Goal: Task Accomplishment & Management: Manage account settings

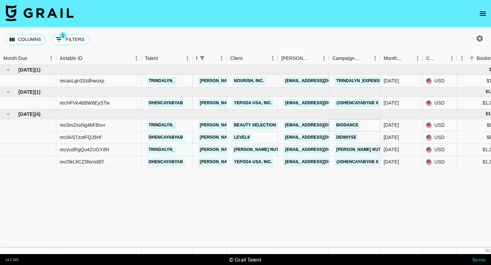
click at [371, 123] on div "Biodance" at bounding box center [354, 125] width 51 height 12
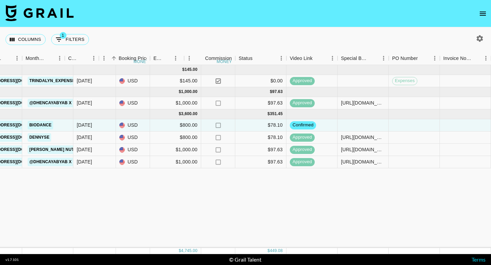
scroll to position [0, 358]
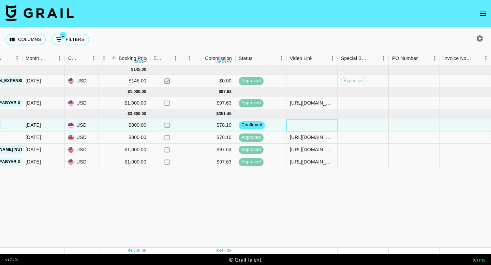
click at [300, 126] on div at bounding box center [311, 125] width 51 height 12
click at [315, 124] on div at bounding box center [311, 125] width 51 height 12
type input "https://www.tiktok.com/@trindalyn_/video/7551833161840282910?is_from_webapp=1&s…"
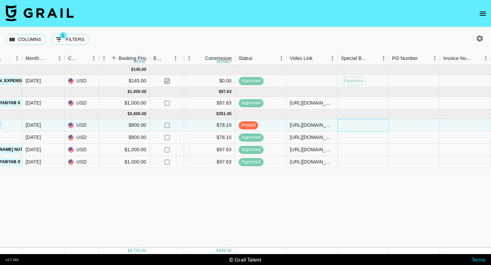
click at [359, 127] on div at bounding box center [362, 125] width 51 height 12
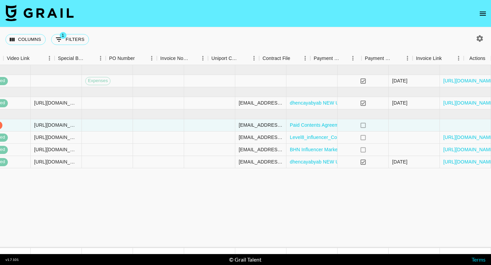
scroll to position [0, 641]
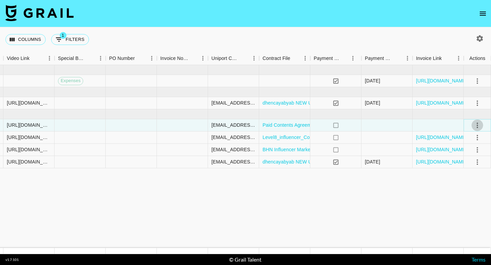
click at [475, 125] on icon "select merge strategy" at bounding box center [477, 125] width 8 height 8
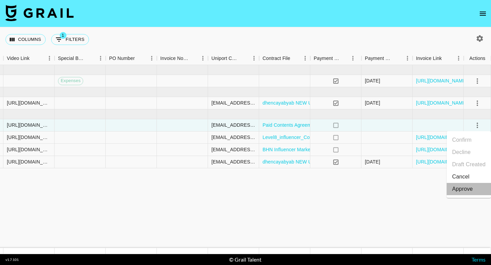
click at [458, 192] on div "Approve" at bounding box center [462, 189] width 21 height 8
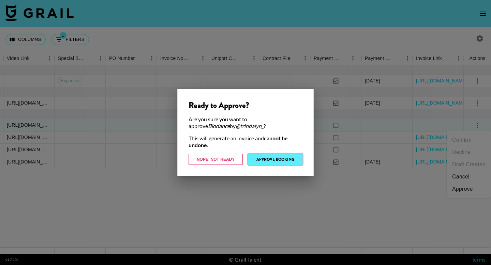
click at [272, 159] on button "Approve Booking" at bounding box center [275, 159] width 54 height 11
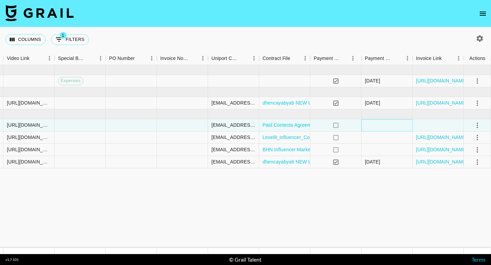
click at [368, 124] on div at bounding box center [386, 125] width 51 height 12
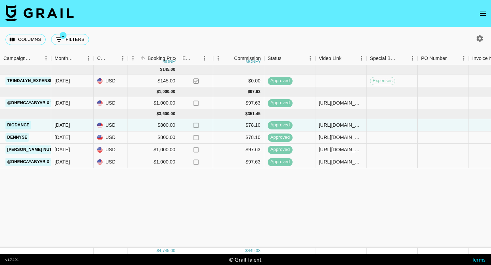
scroll to position [0, 278]
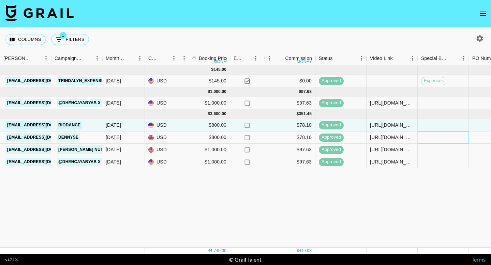
click at [439, 138] on div at bounding box center [443, 138] width 51 height 12
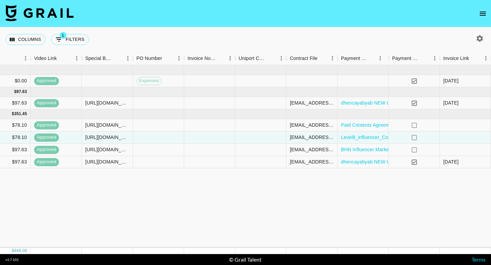
scroll to position [0, 641]
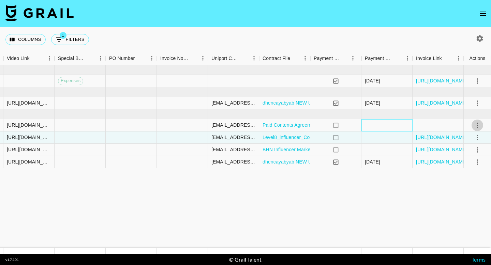
click at [381, 130] on div at bounding box center [386, 125] width 51 height 12
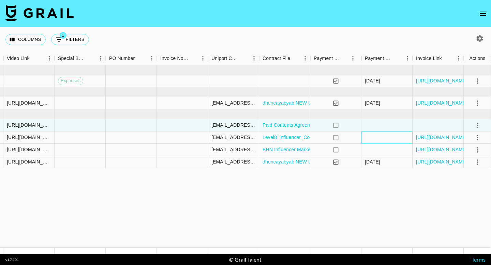
click at [384, 137] on div at bounding box center [386, 138] width 51 height 12
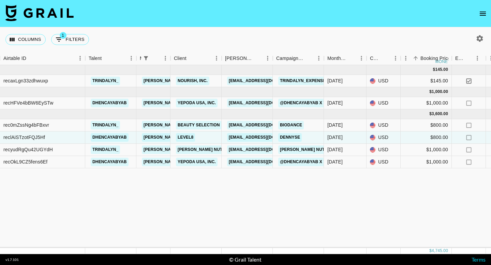
scroll to position [0, 0]
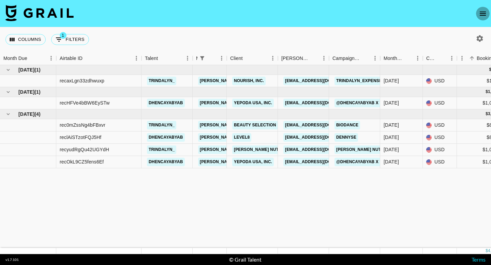
click at [484, 18] on button "open drawer" at bounding box center [483, 14] width 14 height 14
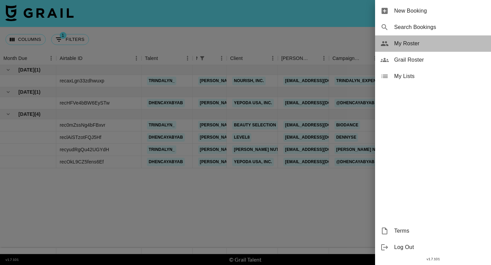
click at [409, 39] on div "My Roster" at bounding box center [433, 43] width 116 height 16
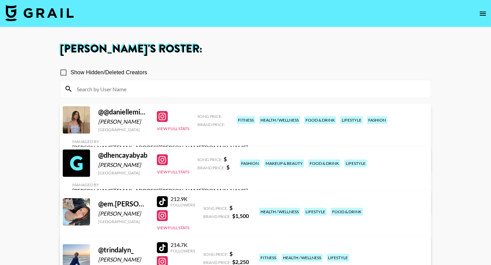
click at [248, 156] on link "View/Edit Details" at bounding box center [160, 159] width 176 height 7
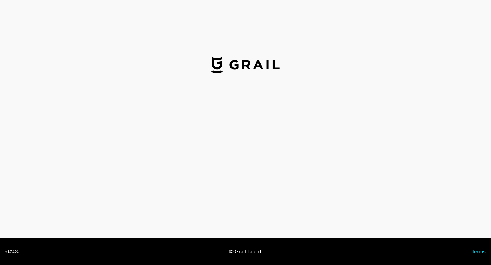
select select "USD"
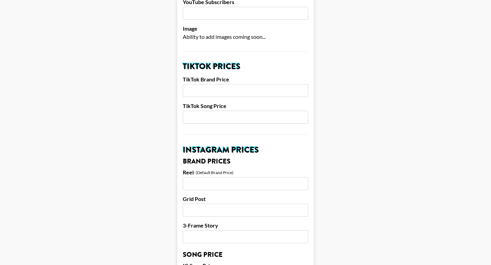
scroll to position [282, 0]
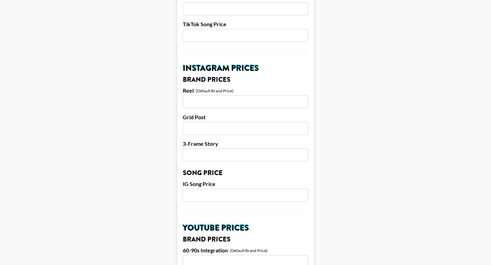
click at [201, 97] on input "number" at bounding box center [245, 101] width 125 height 13
type input "1800"
click at [134, 94] on main "Airtable ID: recXoxAdkPPcYnBQx Manager(s) gina.bellitti@grail-talent.com ​ TikT…" at bounding box center [245, 185] width 480 height 858
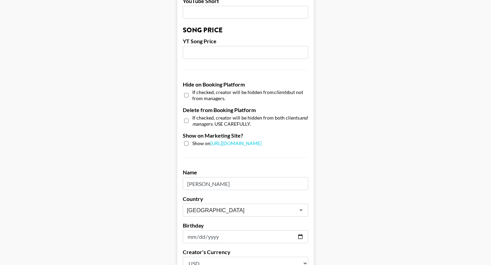
scroll to position [660, 0]
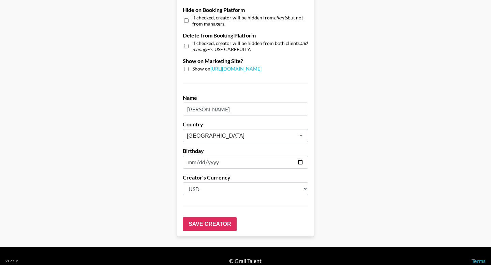
click at [220, 182] on select "Select a Currency USD GBP" at bounding box center [245, 188] width 125 height 13
select select "GBP"
click at [183, 182] on select "Select a Currency USD GBP" at bounding box center [245, 188] width 125 height 13
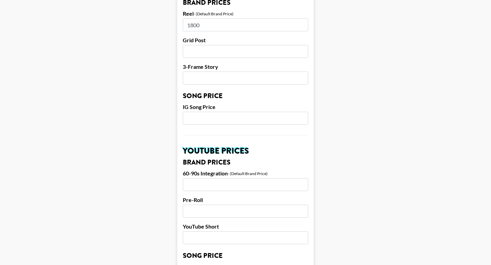
scroll to position [294, 0]
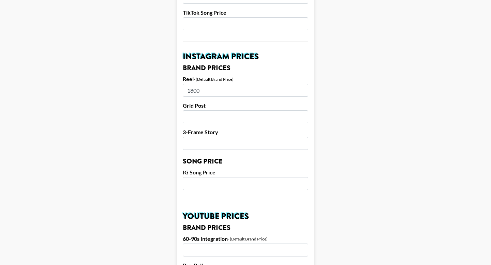
click at [202, 111] on input "number" at bounding box center [245, 116] width 125 height 13
type input "1500"
click at [151, 87] on main "Airtable ID: recXoxAdkPPcYnBQx Manager(s) gina.bellitti@grail-talent.com ​ TikT…" at bounding box center [245, 173] width 480 height 858
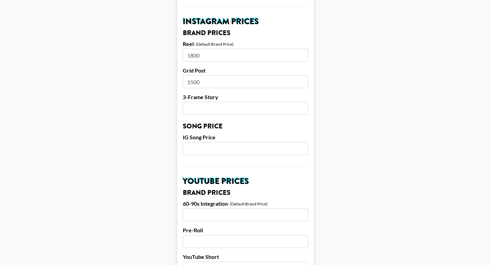
scroll to position [330, 0]
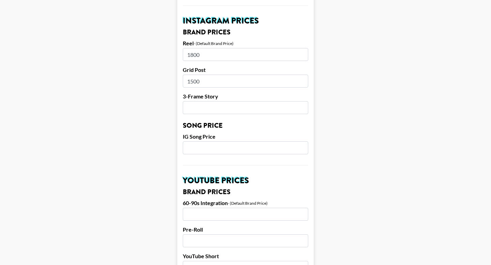
click at [191, 101] on input "number" at bounding box center [245, 107] width 125 height 13
type input "1100"
click at [93, 138] on main "Airtable ID: recXoxAdkPPcYnBQx Manager(s) gina.bellitti@grail-talent.com ​ TikT…" at bounding box center [245, 138] width 480 height 858
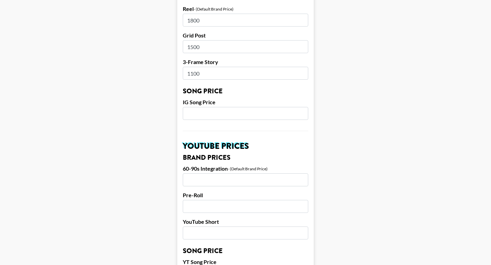
scroll to position [366, 0]
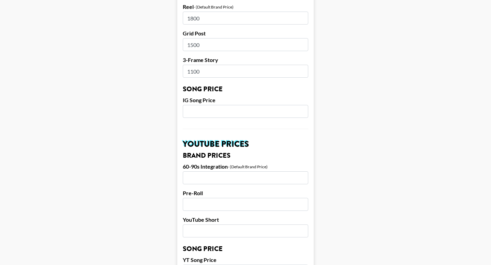
click at [202, 105] on input "number" at bounding box center [245, 111] width 125 height 13
click at [130, 119] on main "Airtable ID: recXoxAdkPPcYnBQx Manager(s) gina.bellitti@grail-talent.com ​ TikT…" at bounding box center [245, 101] width 480 height 858
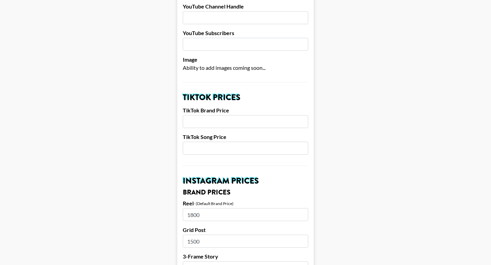
scroll to position [167, 0]
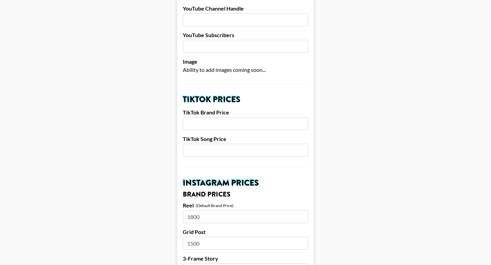
click at [191, 117] on input "number" at bounding box center [245, 123] width 125 height 13
type input "700"
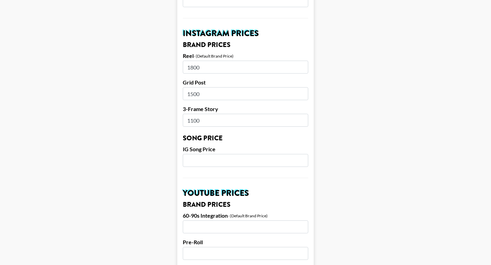
scroll to position [660, 0]
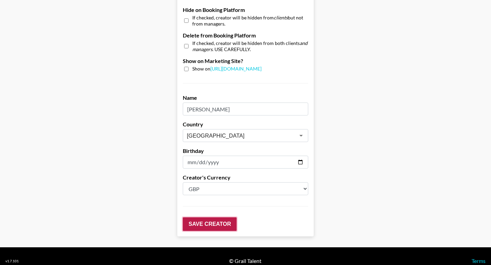
click at [218, 217] on input "Save Creator" at bounding box center [210, 224] width 54 height 14
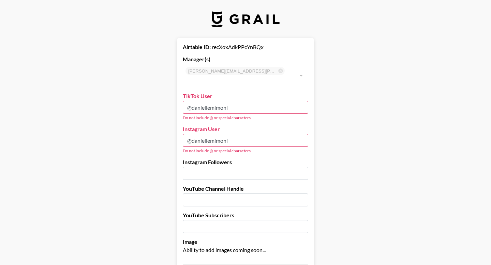
click at [193, 134] on input "@daniellemimoni" at bounding box center [245, 140] width 125 height 13
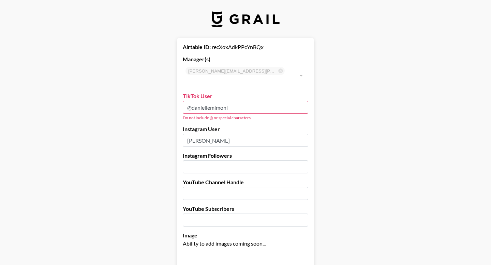
type input "[PERSON_NAME]"
click at [192, 101] on input "@daniellemimoni" at bounding box center [245, 107] width 125 height 13
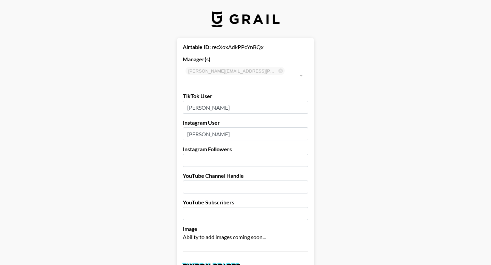
type input "daniellemimoni"
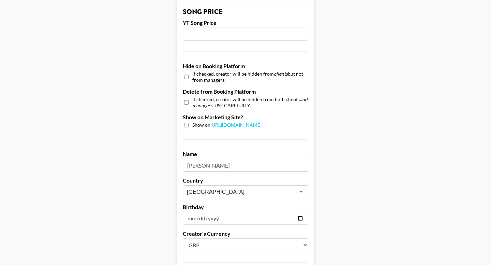
scroll to position [660, 0]
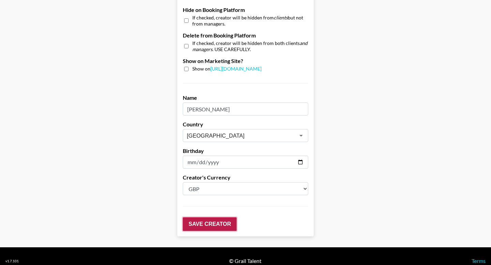
click at [215, 217] on input "Save Creator" at bounding box center [210, 224] width 54 height 14
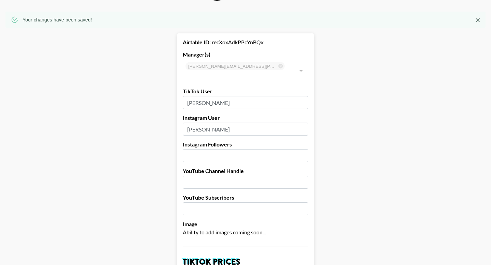
scroll to position [0, 0]
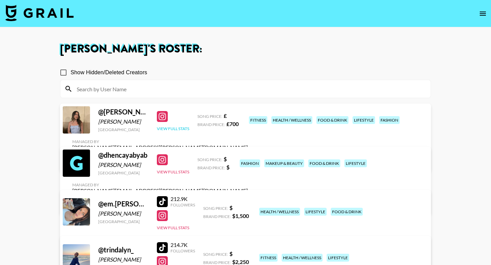
click at [162, 131] on button "View Full Stats" at bounding box center [173, 128] width 32 height 5
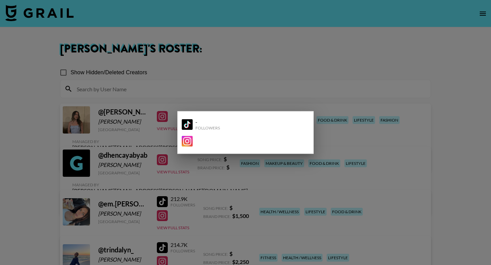
click at [6, 117] on div at bounding box center [245, 132] width 491 height 265
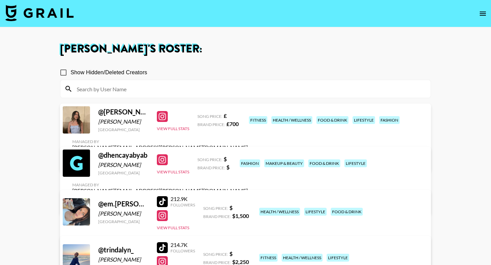
click at [248, 156] on link "View/Edit Details" at bounding box center [160, 159] width 176 height 7
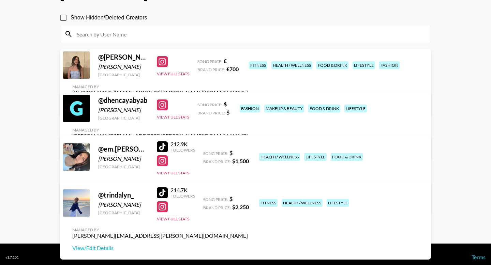
scroll to position [61, 0]
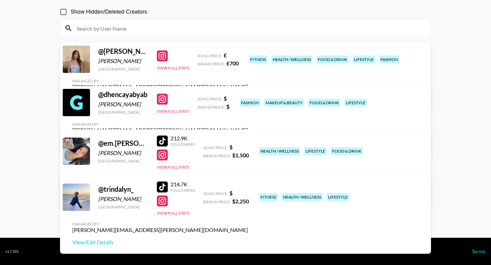
click at [248, 139] on link "View/Edit Details" at bounding box center [160, 142] width 176 height 7
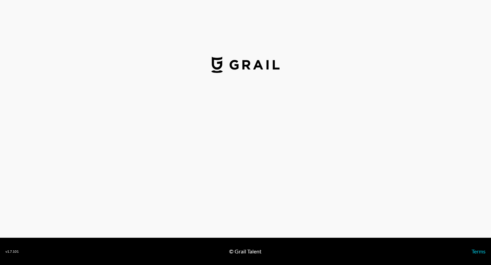
select select "GBP"
select select "USD"
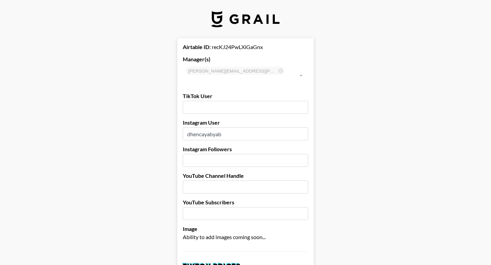
click at [198, 101] on input "text" at bounding box center [245, 107] width 125 height 13
paste input "dhencayabyab"
type input "dhencayabyab"
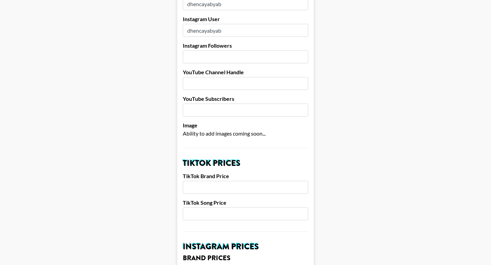
scroll to position [104, 0]
click at [189, 181] on input "number" at bounding box center [245, 187] width 125 height 13
type input "6"
type input "500"
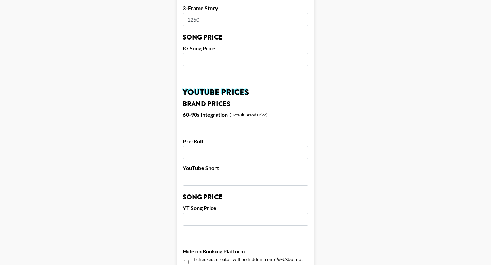
scroll to position [660, 0]
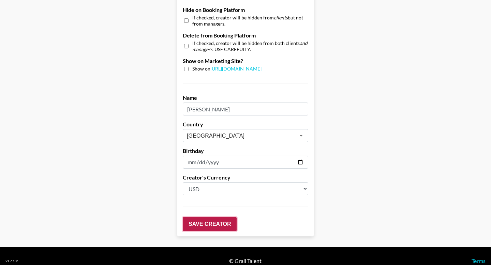
click at [211, 217] on input "Save Creator" at bounding box center [210, 224] width 54 height 14
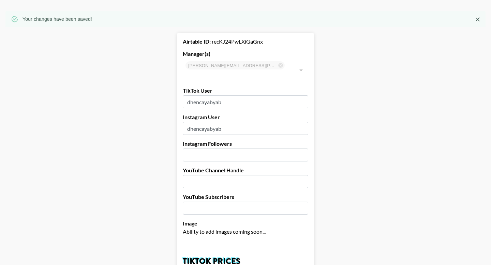
scroll to position [0, 0]
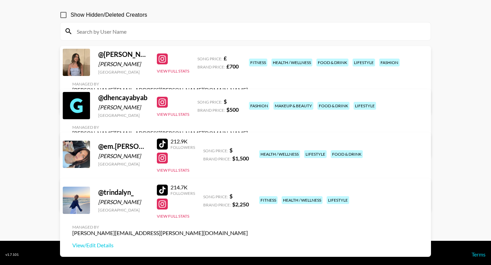
scroll to position [61, 0]
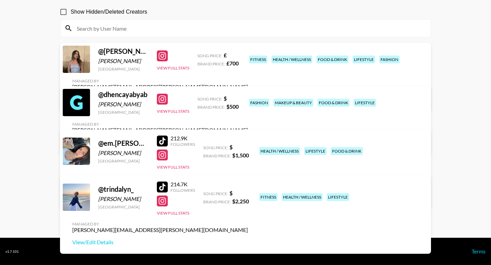
click at [24, 113] on main "Gina Bellitti 's Roster: Show Hidden/Deleted Creators @ daniellemimoni Danielle…" at bounding box center [245, 102] width 491 height 271
